Goal: Information Seeking & Learning: Learn about a topic

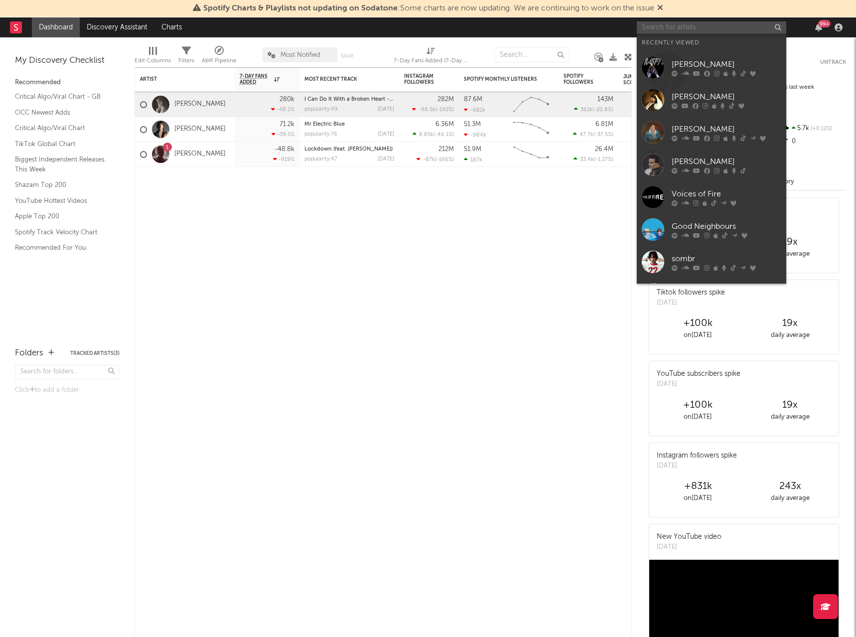
click at [691, 31] on input "text" at bounding box center [711, 27] width 149 height 12
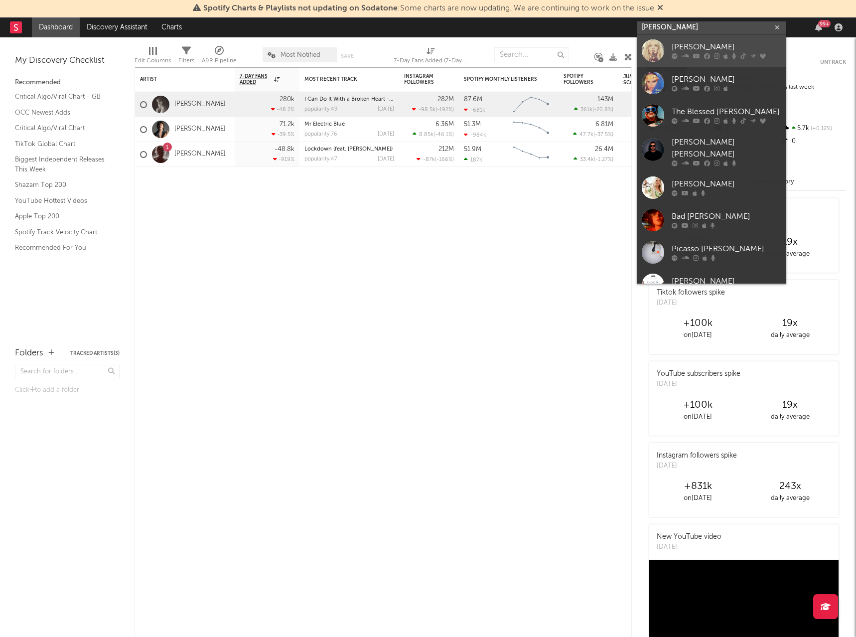
type input "[PERSON_NAME]"
click at [705, 47] on div "[PERSON_NAME]" at bounding box center [727, 47] width 110 height 12
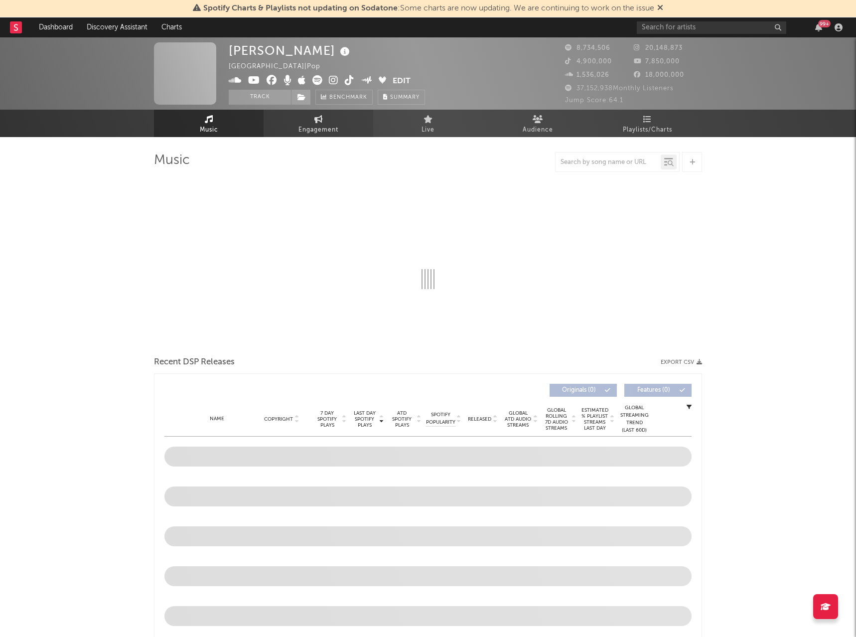
click at [324, 115] on link "Engagement" at bounding box center [319, 123] width 110 height 27
select select "1w"
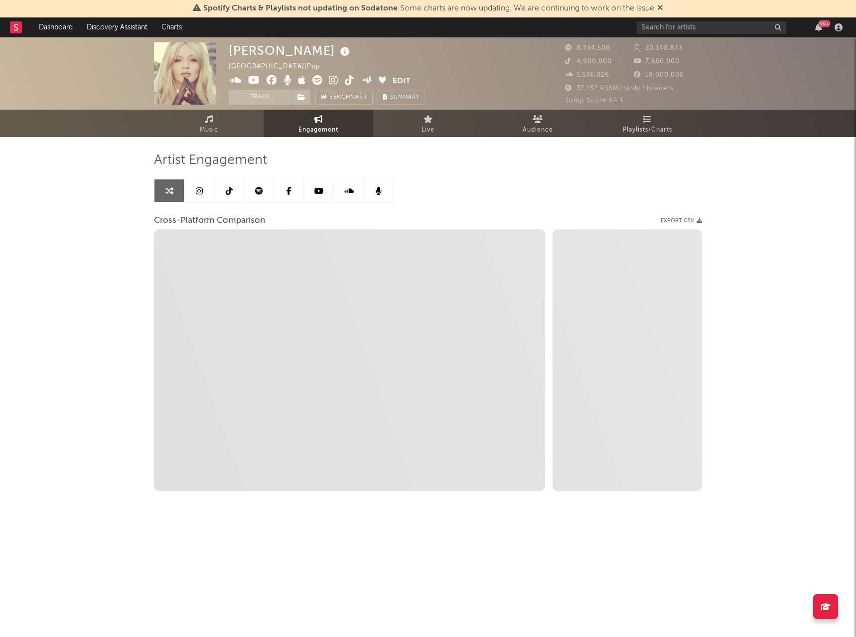
click at [203, 188] on link at bounding box center [199, 190] width 30 height 22
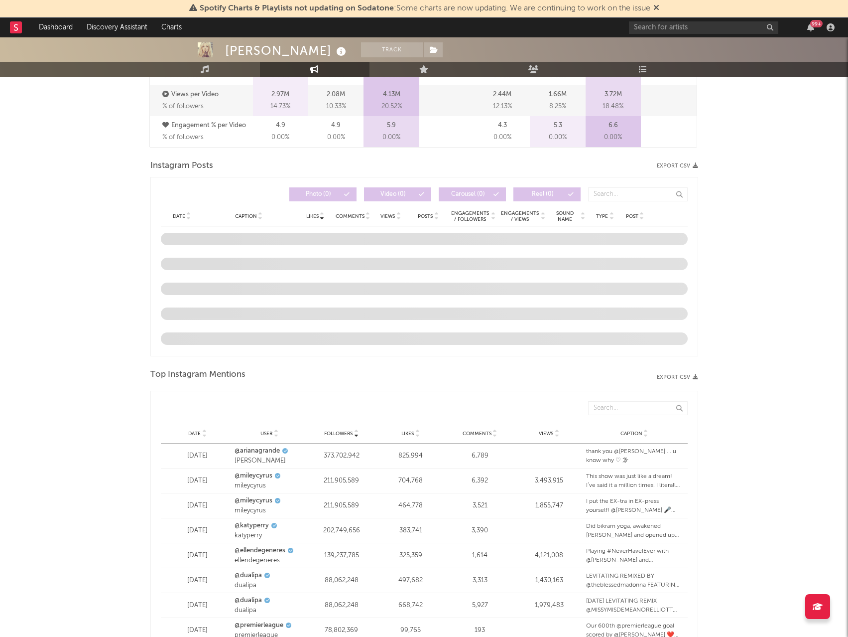
scroll to position [746, 0]
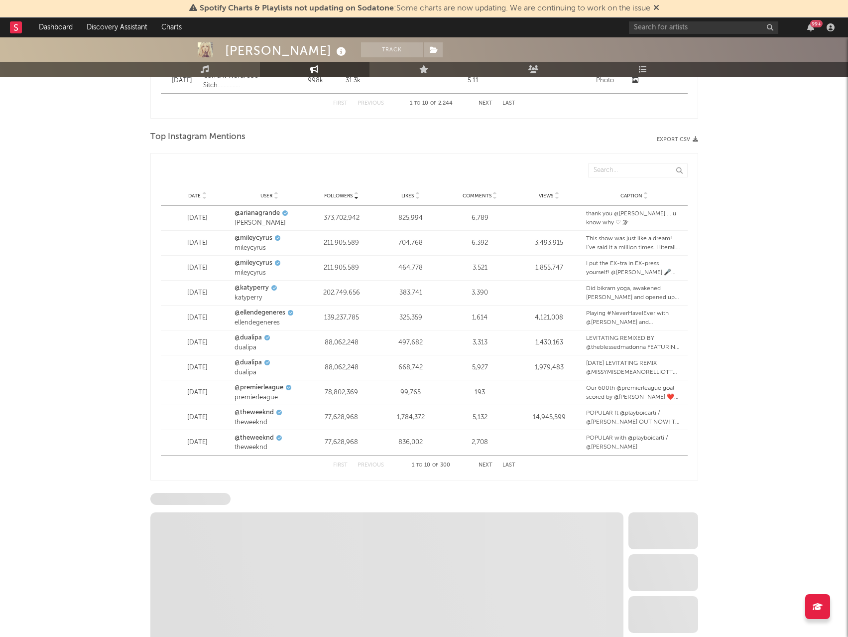
select select "6m"
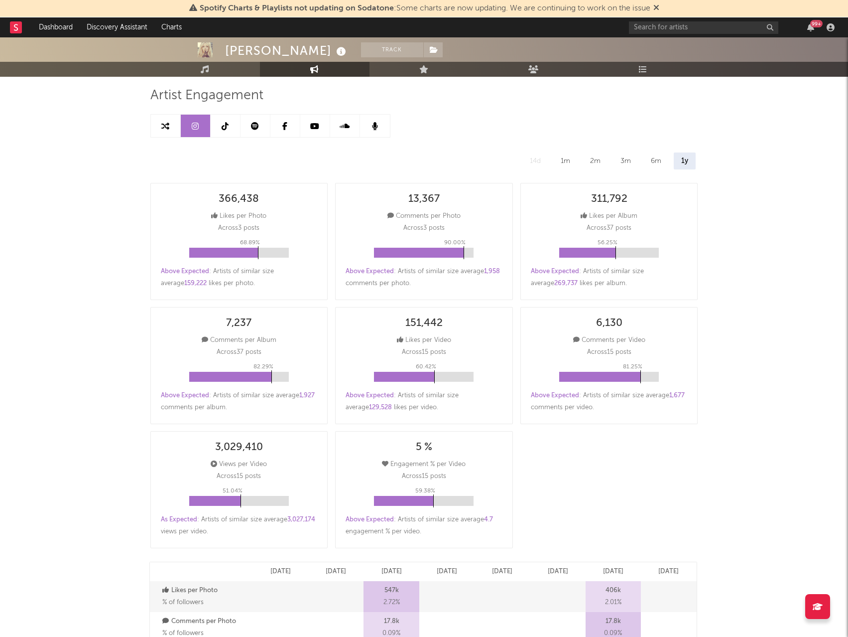
scroll to position [0, 0]
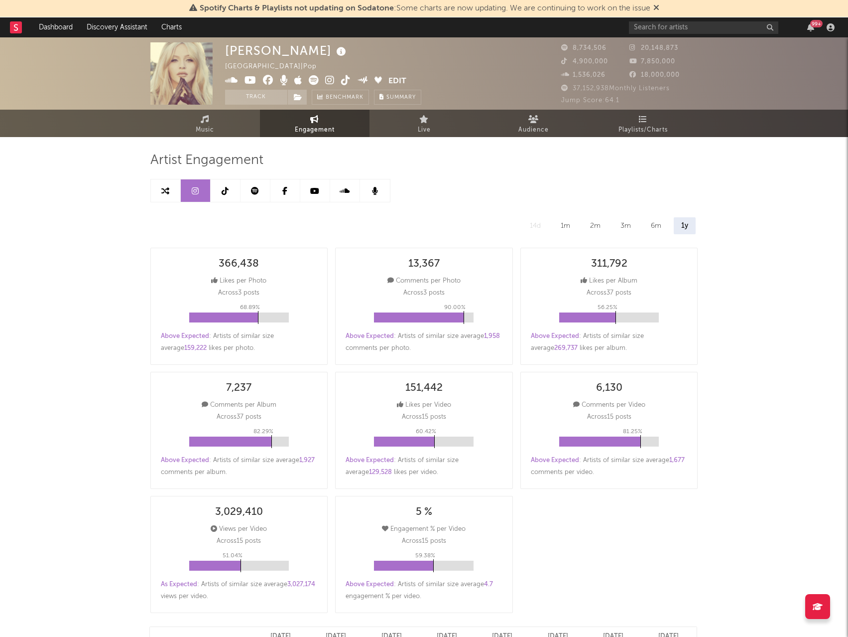
click at [226, 188] on icon at bounding box center [225, 191] width 7 height 8
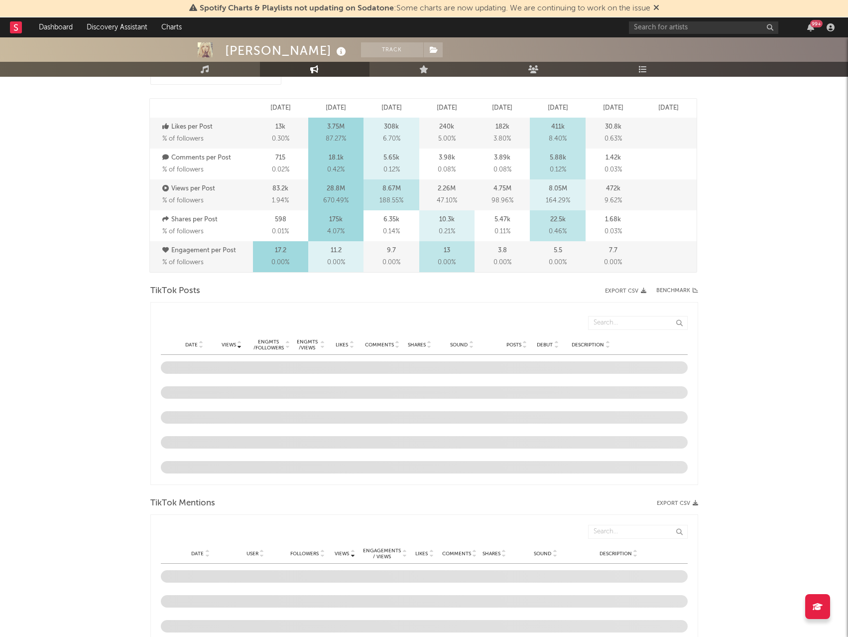
select select "6m"
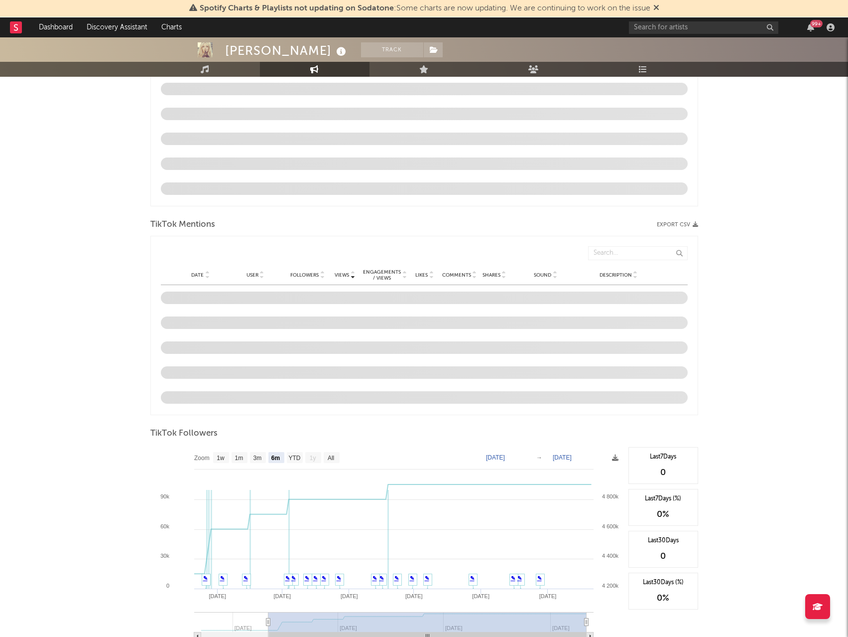
scroll to position [648, 0]
